Goal: Manage account settings

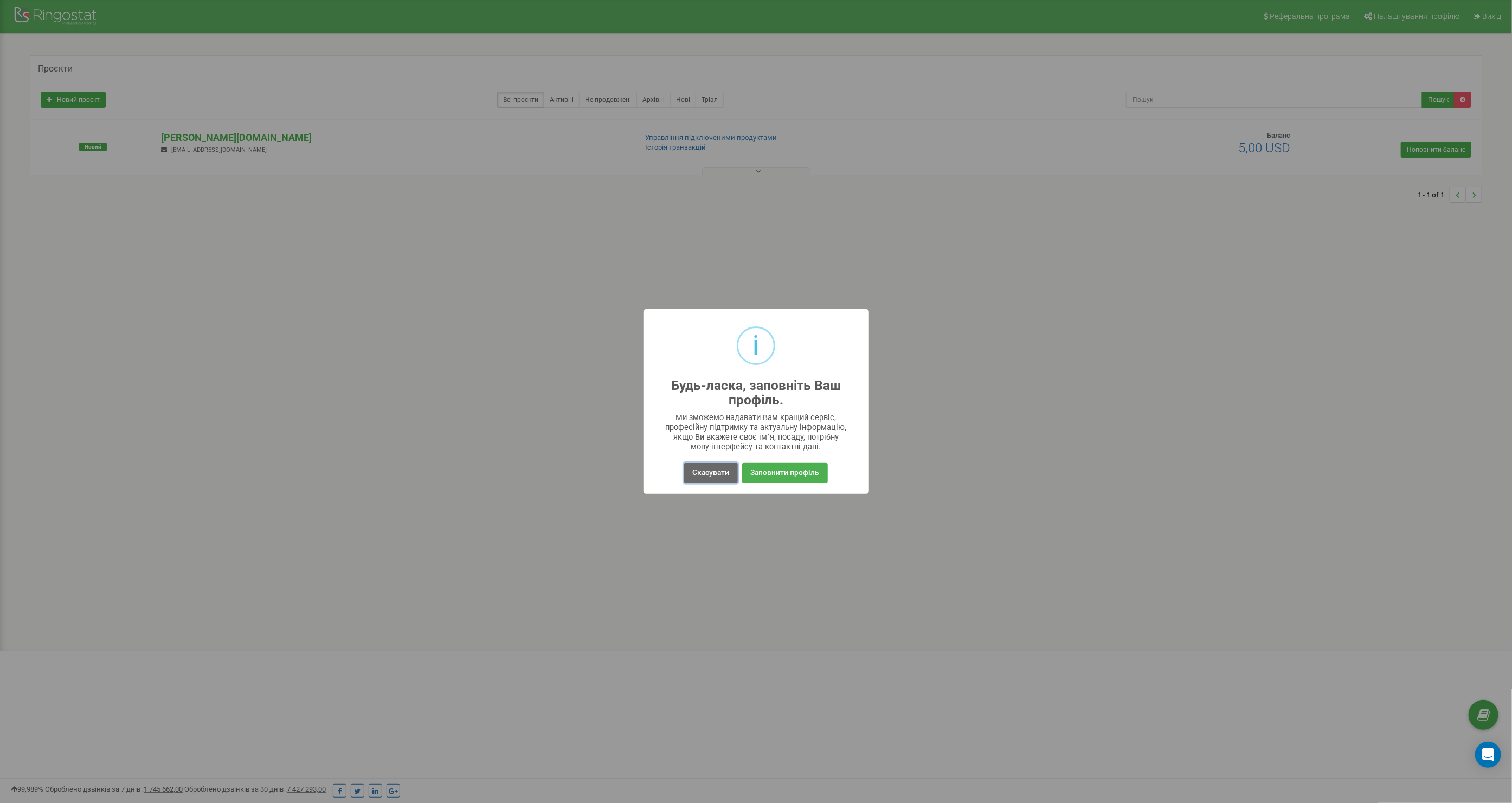
click at [715, 474] on button "Скасувати" at bounding box center [710, 472] width 53 height 20
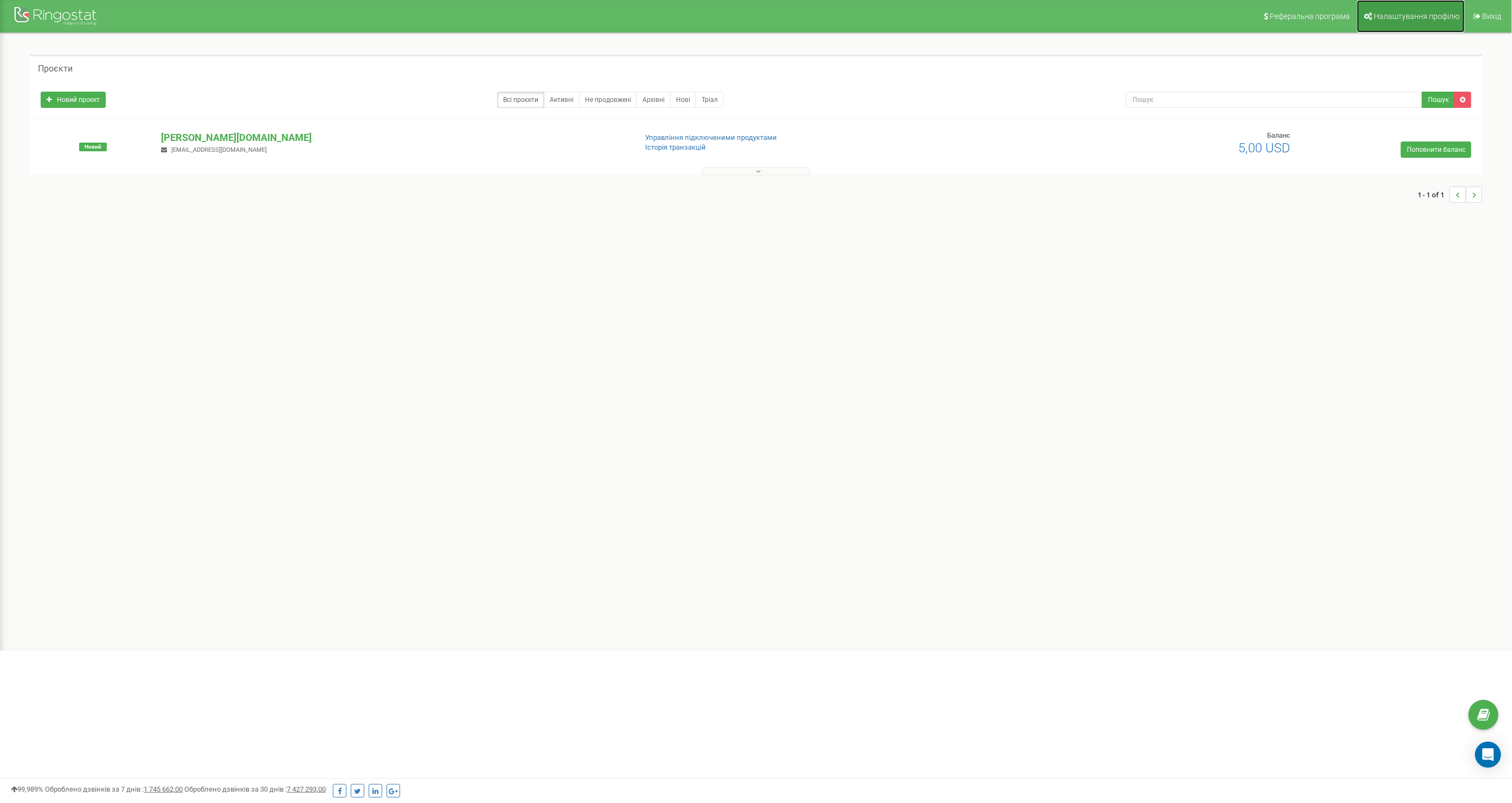
click at [1411, 12] on span "Налаштування профілю" at bounding box center [1416, 15] width 86 height 9
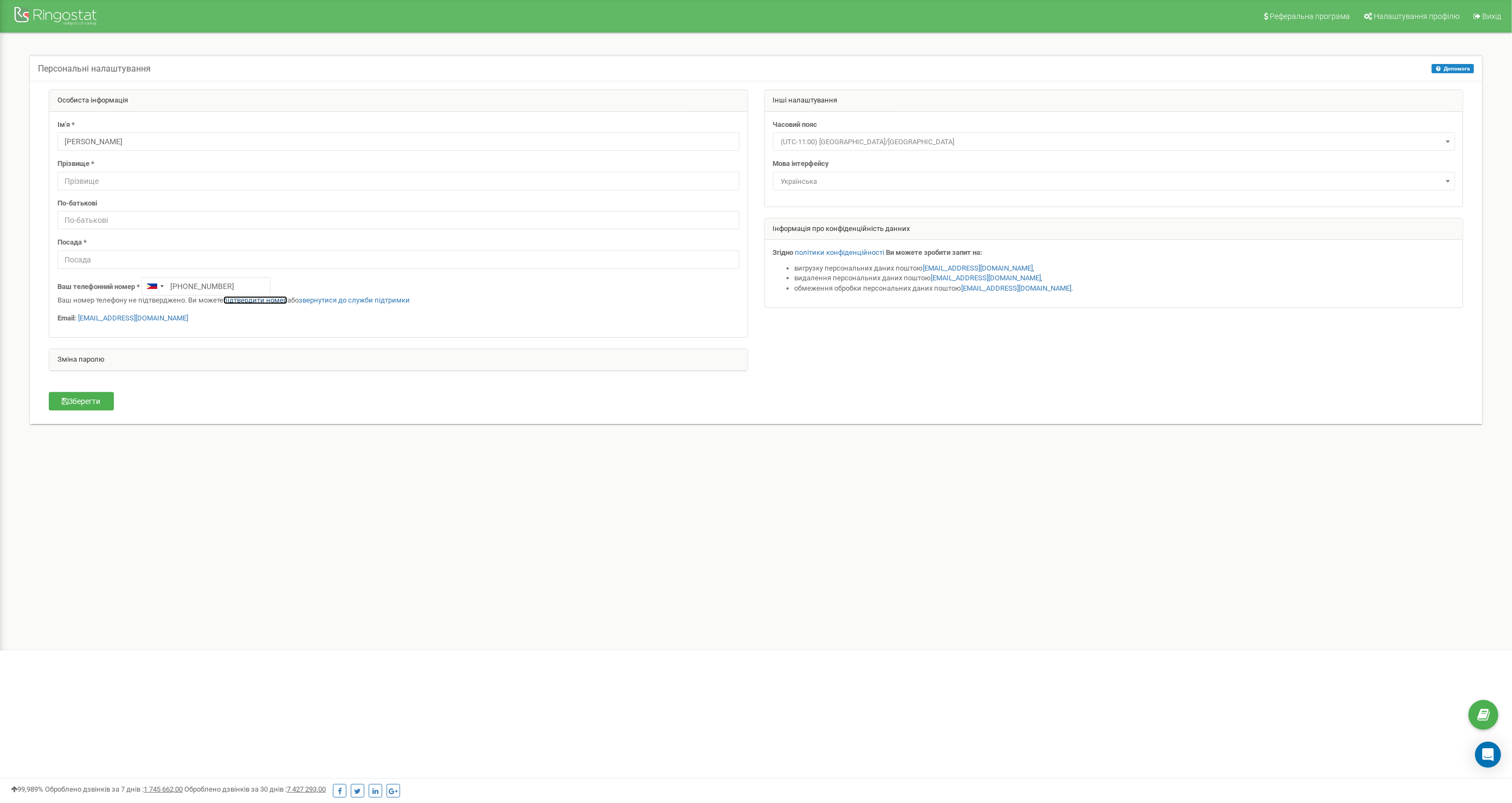
click at [246, 300] on link "підтвердити номер" at bounding box center [255, 300] width 64 height 8
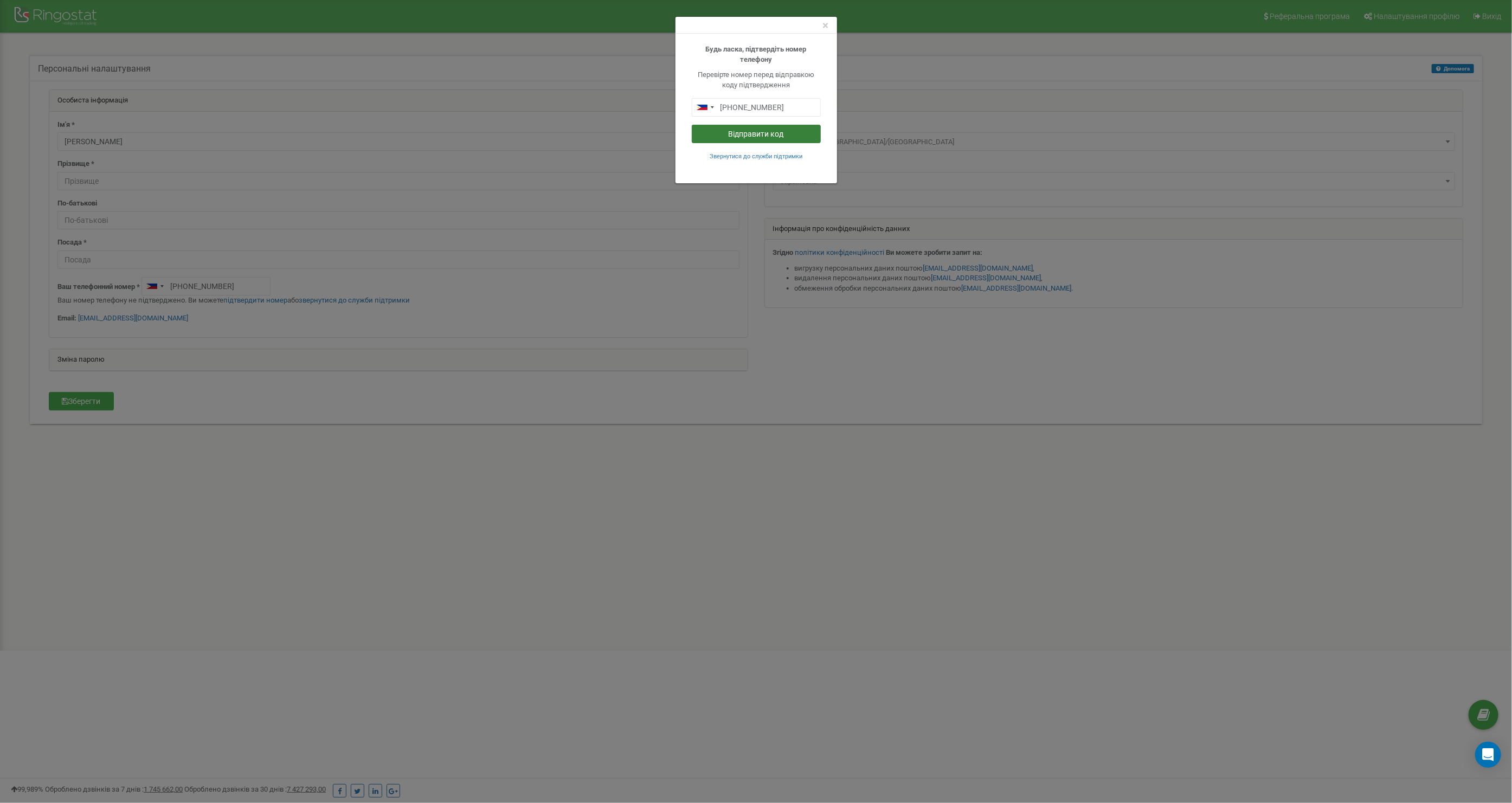
click at [751, 135] on button "Відправити код" at bounding box center [756, 134] width 129 height 18
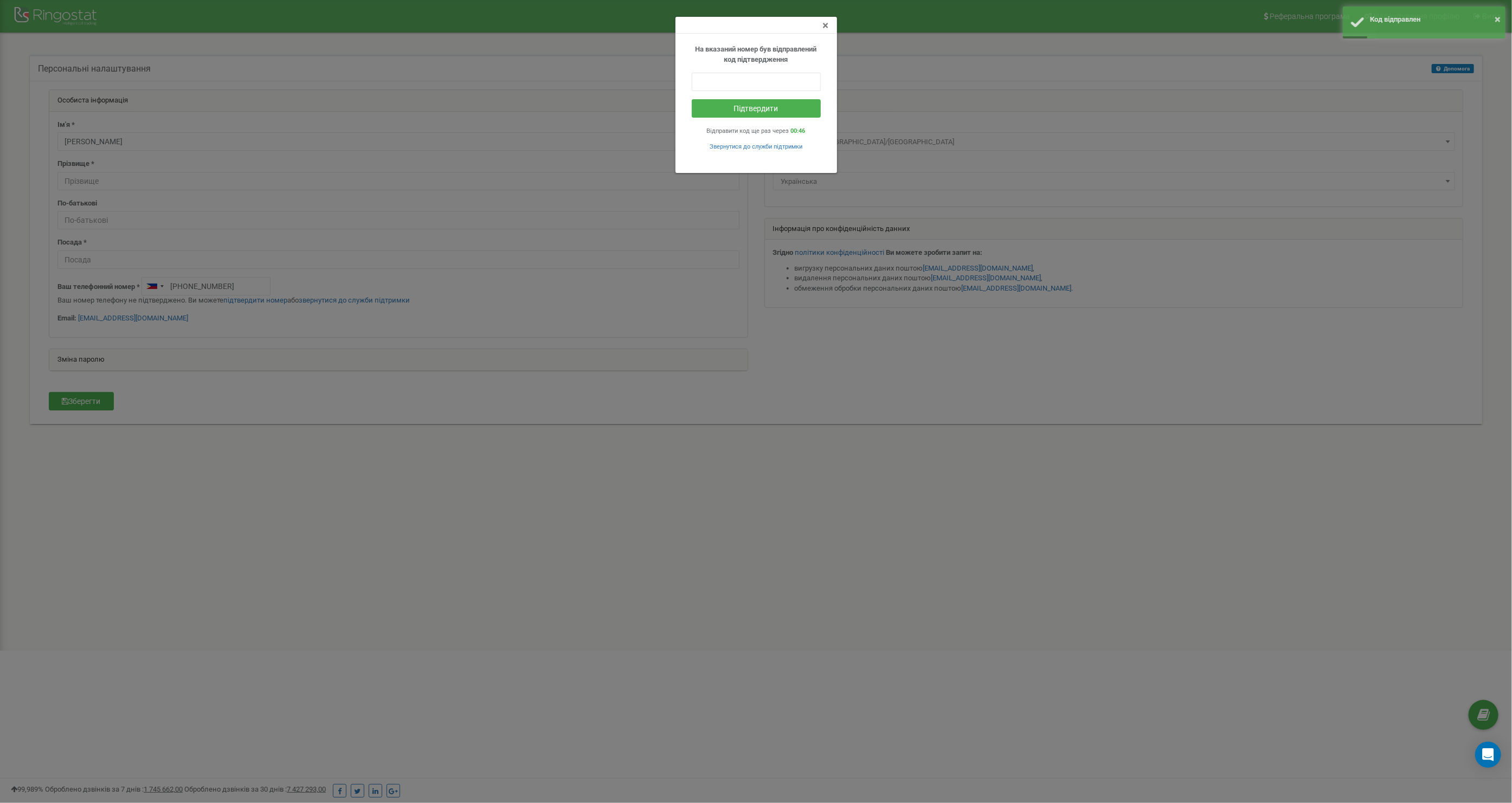
click at [825, 28] on span "×" at bounding box center [826, 26] width 6 height 13
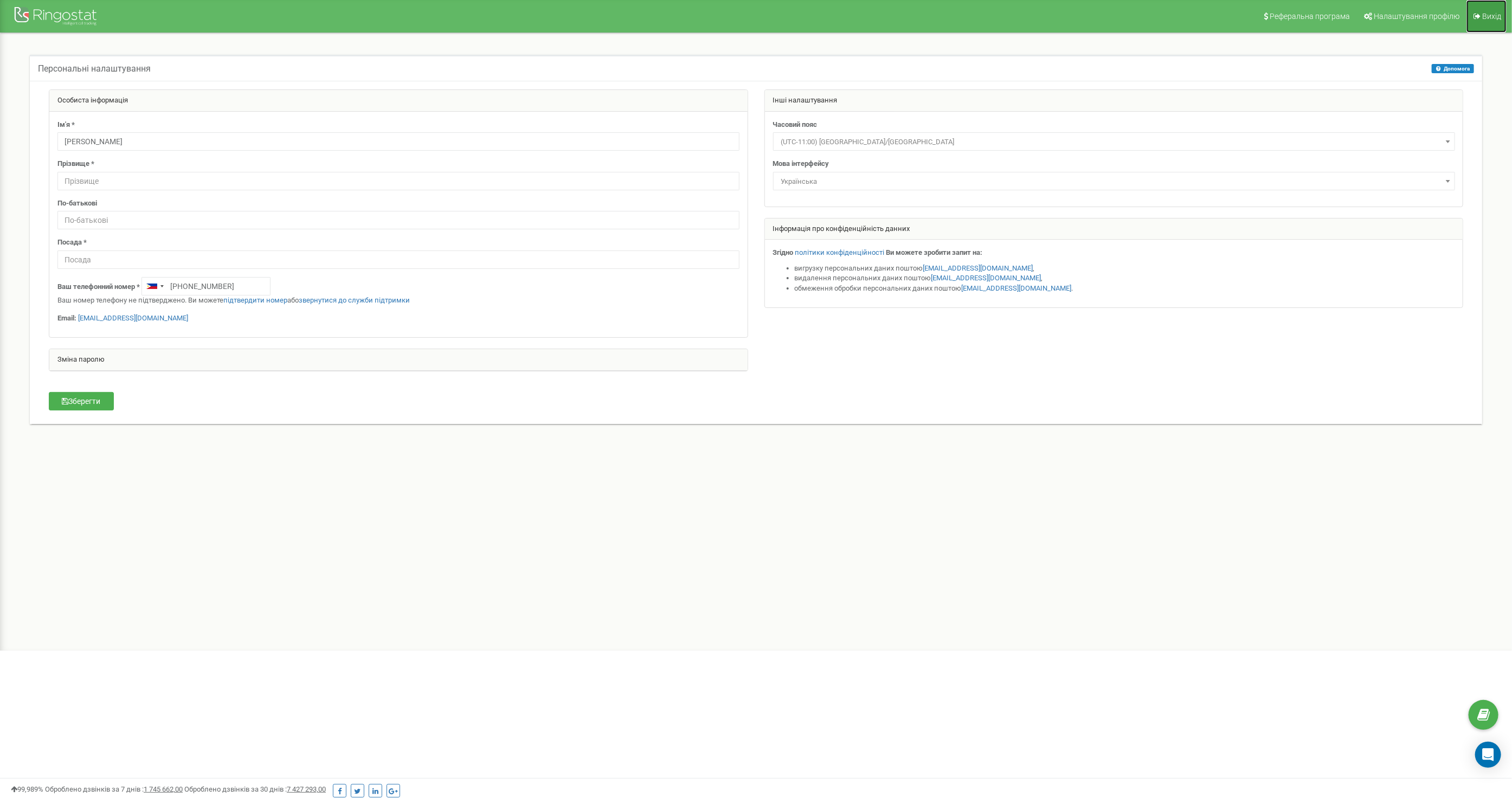
click at [1486, 18] on span "Вихід" at bounding box center [1492, 15] width 19 height 9
